Goal: Transaction & Acquisition: Purchase product/service

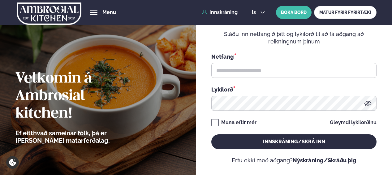
type input "**********"
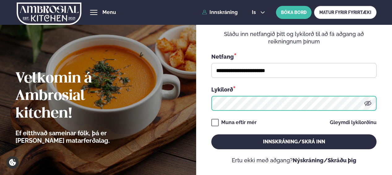
click at [212, 134] on button "Innskráning/Skrá inn" at bounding box center [294, 141] width 165 height 15
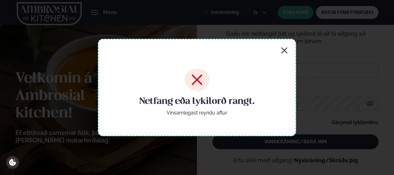
click at [283, 49] on icon "button" at bounding box center [284, 50] width 7 height 7
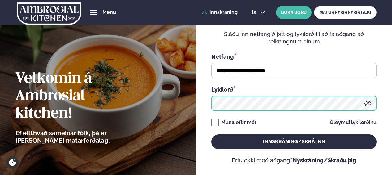
click at [212, 134] on button "Innskráning/Skrá inn" at bounding box center [294, 141] width 165 height 15
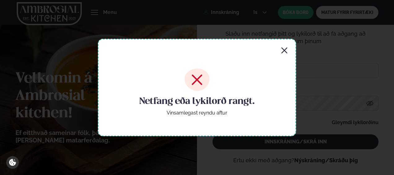
click at [284, 51] on icon "button" at bounding box center [284, 50] width 6 height 6
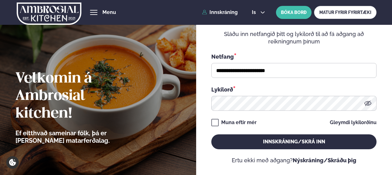
click at [368, 104] on icon at bounding box center [368, 102] width 7 height 7
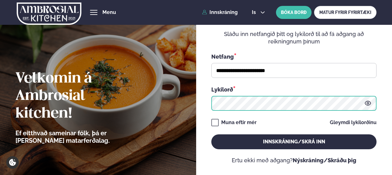
click at [212, 134] on button "Innskráning/Skrá inn" at bounding box center [294, 141] width 165 height 15
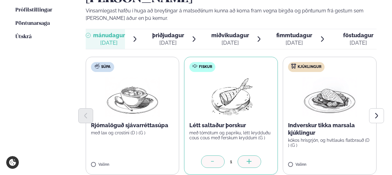
scroll to position [239, 0]
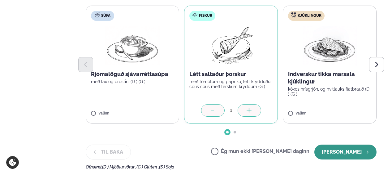
click at [357, 144] on button "[PERSON_NAME]" at bounding box center [346, 151] width 62 height 15
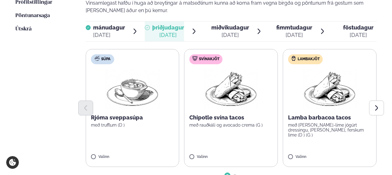
scroll to position [195, 0]
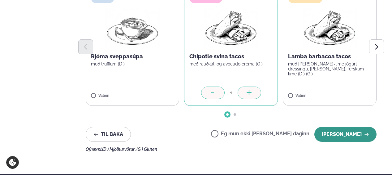
click at [334, 127] on button "[PERSON_NAME]" at bounding box center [346, 134] width 62 height 15
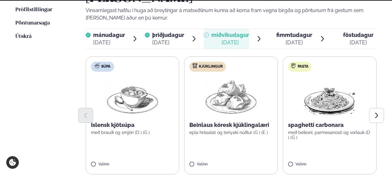
scroll to position [256, 0]
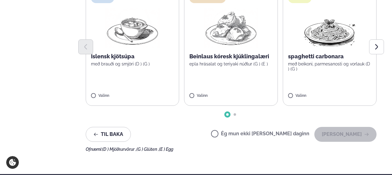
click at [235, 131] on label "Ég mun ekki [PERSON_NAME] daginn" at bounding box center [260, 134] width 98 height 7
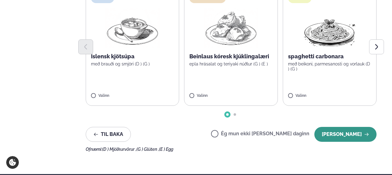
click at [334, 127] on button "[PERSON_NAME]" at bounding box center [346, 134] width 62 height 15
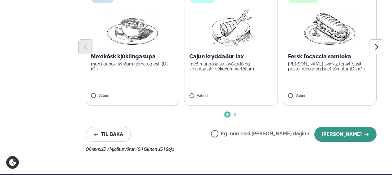
click at [347, 127] on button "[PERSON_NAME]" at bounding box center [346, 134] width 62 height 15
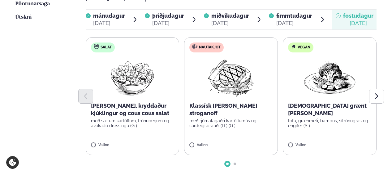
scroll to position [208, 0]
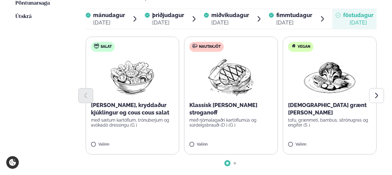
click at [211, 122] on label "Nautakjöt Klassísk [PERSON_NAME] stroganoff með rjómalagaðri kartöflumús og súr…" at bounding box center [231, 96] width 94 height 118
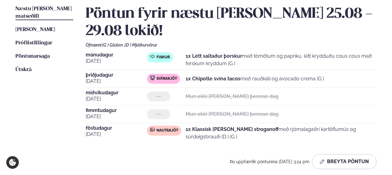
scroll to position [155, 0]
